Goal: Entertainment & Leisure: Browse casually

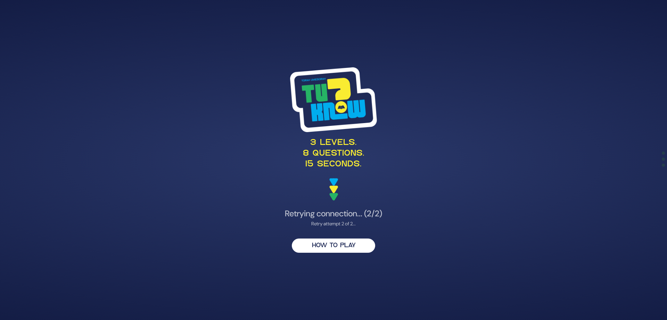
click at [341, 223] on div "Retry attempt 2 of 2..." at bounding box center [333, 223] width 339 height 7
click at [337, 220] on div "Retry attempt 2 of 2..." at bounding box center [333, 223] width 339 height 7
click at [337, 217] on h4 "Retrying connection... (2/2)" at bounding box center [333, 214] width 339 height 10
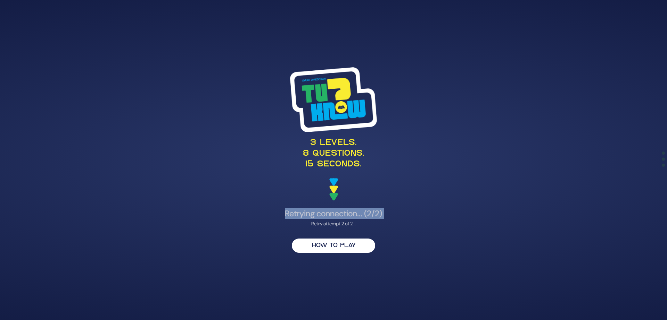
click at [337, 217] on h4 "Retrying connection... (2/2)" at bounding box center [333, 214] width 339 height 10
click at [337, 224] on div "Retry attempt 2 of 2..." at bounding box center [333, 223] width 339 height 7
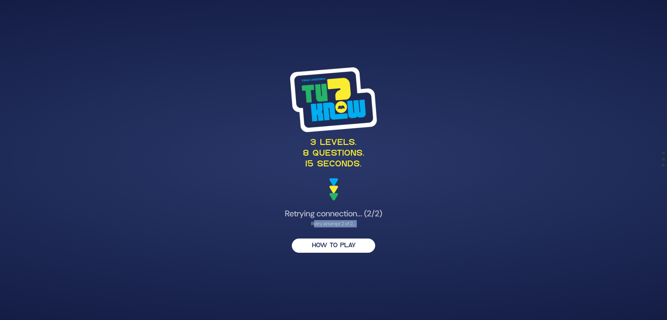
click at [337, 224] on div "Retry attempt 2 of 2..." at bounding box center [333, 223] width 339 height 7
click at [334, 248] on div "3 levels. 8 questions. 15 seconds. Retrying connection... (2/2) Retry attempt 2…" at bounding box center [334, 160] width 356 height 202
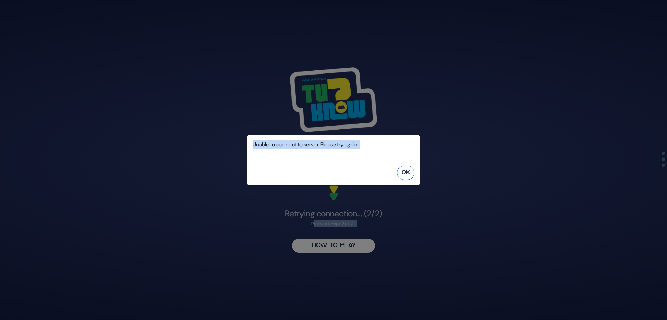
click at [405, 175] on button "OK" at bounding box center [405, 173] width 17 height 14
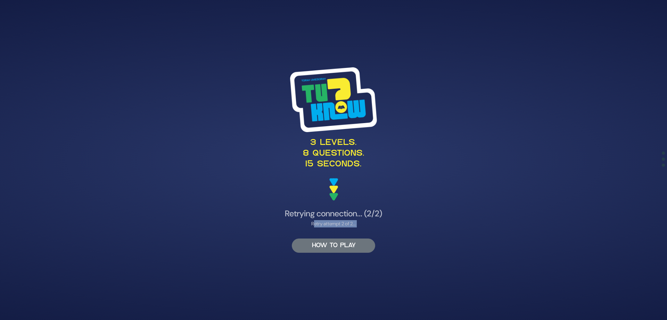
click at [349, 249] on button "HOW TO PLAY" at bounding box center [333, 246] width 83 height 14
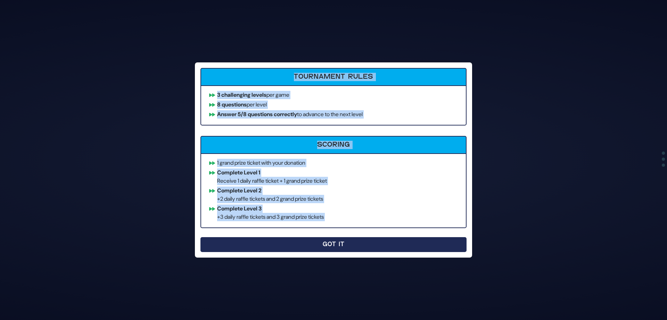
click at [350, 245] on button "Got It" at bounding box center [333, 244] width 266 height 15
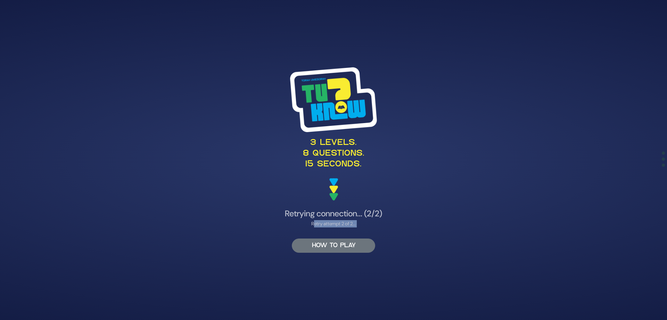
click at [333, 246] on button "HOW TO PLAY" at bounding box center [333, 246] width 83 height 14
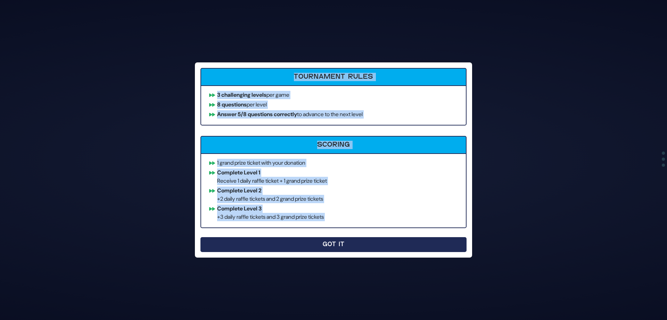
click at [374, 238] on button "Got It" at bounding box center [333, 244] width 266 height 15
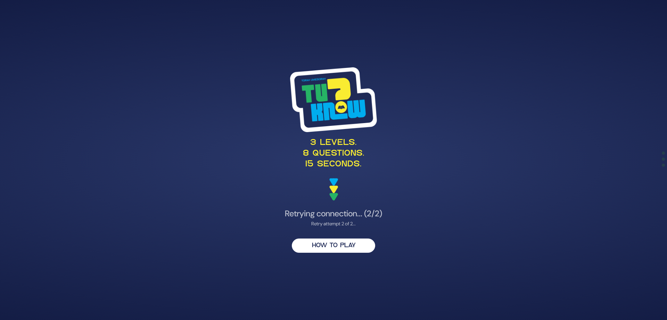
click at [338, 210] on h4 "Retrying connection... (2/2)" at bounding box center [333, 214] width 339 height 10
click at [338, 224] on div "Retry attempt 2 of 2..." at bounding box center [333, 223] width 339 height 7
click at [337, 224] on div "Retry attempt 2 of 2..." at bounding box center [333, 223] width 339 height 7
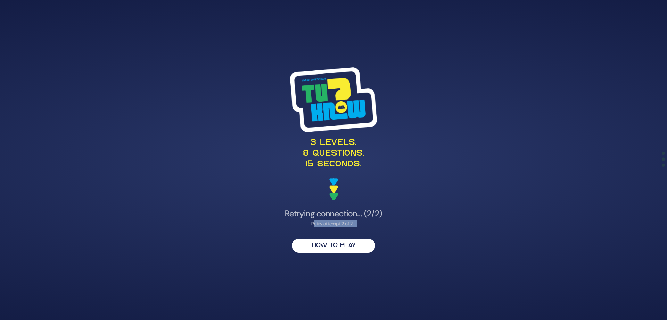
click at [337, 224] on div "Retry attempt 2 of 2..." at bounding box center [333, 223] width 339 height 7
click at [325, 216] on h4 "Retrying connection... (2/2)" at bounding box center [333, 214] width 339 height 10
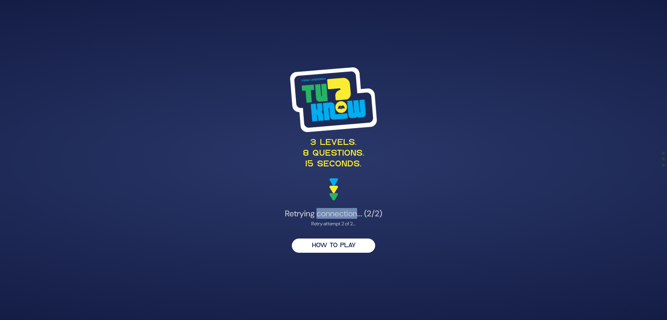
click at [327, 213] on h4 "Retrying connection... (2/2)" at bounding box center [333, 214] width 339 height 10
click at [327, 212] on h4 "Retrying connection... (2/2)" at bounding box center [333, 214] width 339 height 10
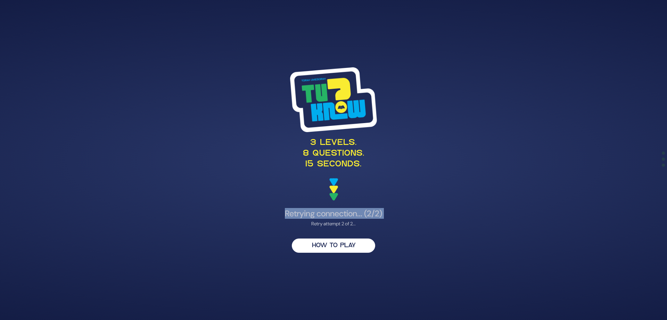
click at [327, 212] on h4 "Retrying connection... (2/2)" at bounding box center [333, 214] width 339 height 10
click at [337, 225] on div "Retry attempt 2 of 2..." at bounding box center [333, 223] width 339 height 7
drag, startPoint x: 358, startPoint y: 224, endPoint x: 306, endPoint y: 225, distance: 51.8
click at [306, 225] on div "Retry attempt 2 of 2..." at bounding box center [333, 223] width 339 height 7
click at [325, 225] on div "Retry attempt 2 of 2..." at bounding box center [333, 223] width 339 height 7
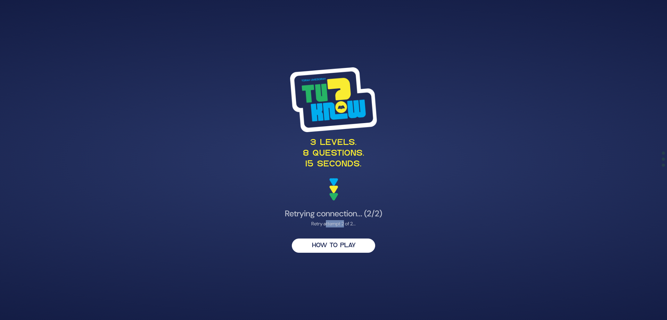
click at [325, 225] on div "Retry attempt 2 of 2..." at bounding box center [333, 223] width 339 height 7
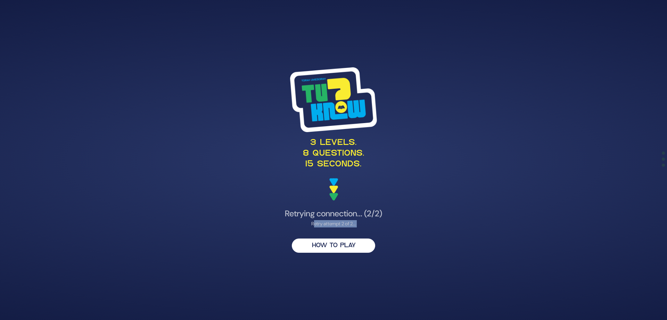
click at [325, 225] on div "Retry attempt 2 of 2..." at bounding box center [333, 223] width 339 height 7
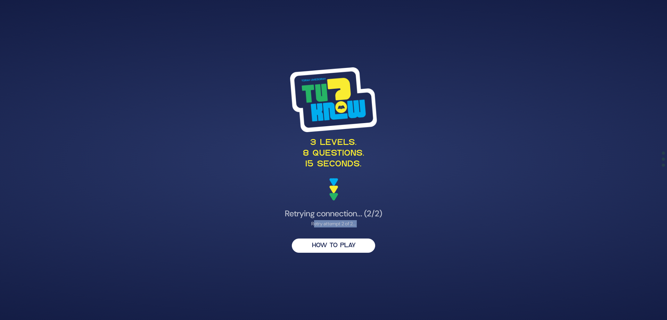
click at [325, 225] on div "Retry attempt 2 of 2..." at bounding box center [333, 223] width 339 height 7
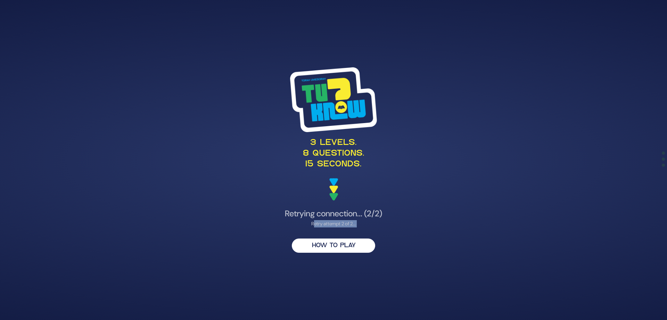
click at [325, 225] on div "Retry attempt 2 of 2..." at bounding box center [333, 223] width 339 height 7
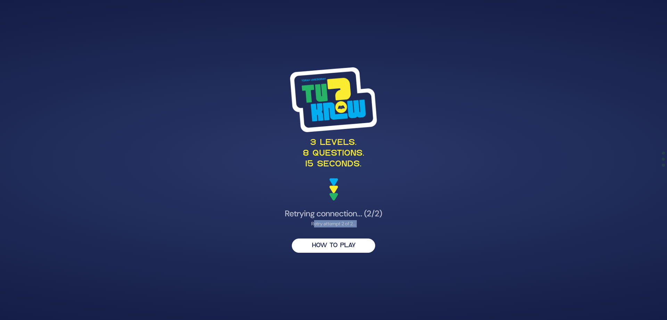
click at [325, 225] on div "Retry attempt 2 of 2..." at bounding box center [333, 223] width 339 height 7
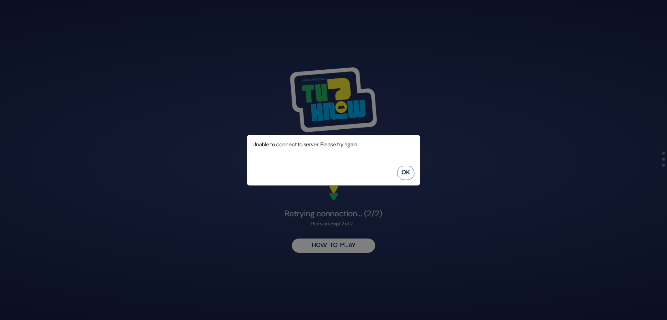
click at [406, 173] on button "OK" at bounding box center [405, 173] width 17 height 14
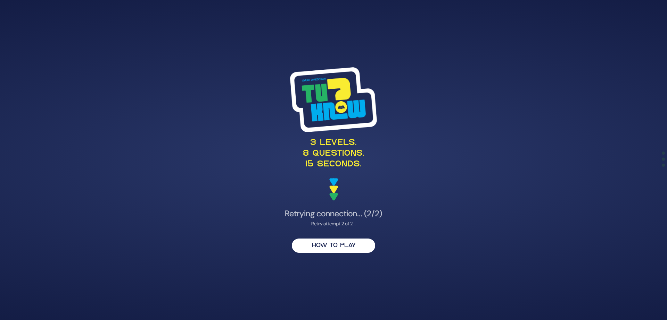
click at [327, 223] on div "Retry attempt 2 of 2..." at bounding box center [333, 223] width 339 height 7
click at [331, 215] on h4 "Retrying connection... (2/2)" at bounding box center [333, 214] width 339 height 10
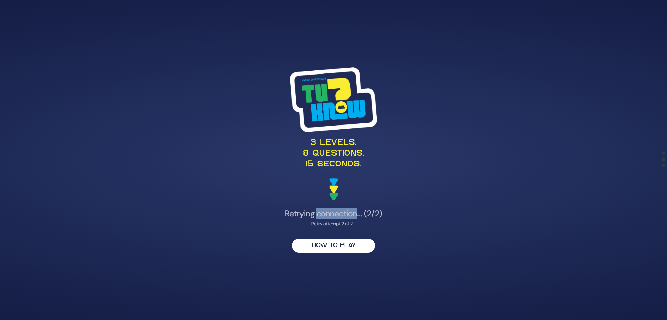
click at [331, 215] on h4 "Retrying connection... (2/2)" at bounding box center [333, 214] width 339 height 10
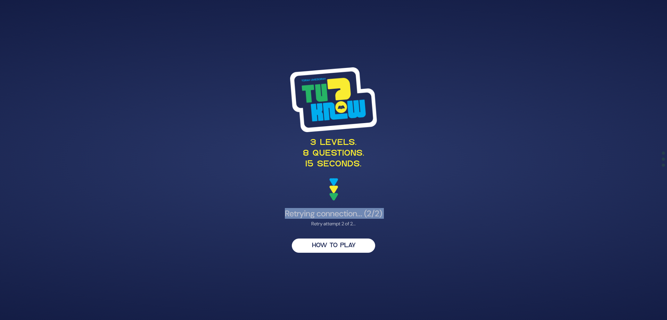
click at [331, 215] on h4 "Retrying connection... (2/2)" at bounding box center [333, 214] width 339 height 10
